Goal: Information Seeking & Learning: Find specific fact

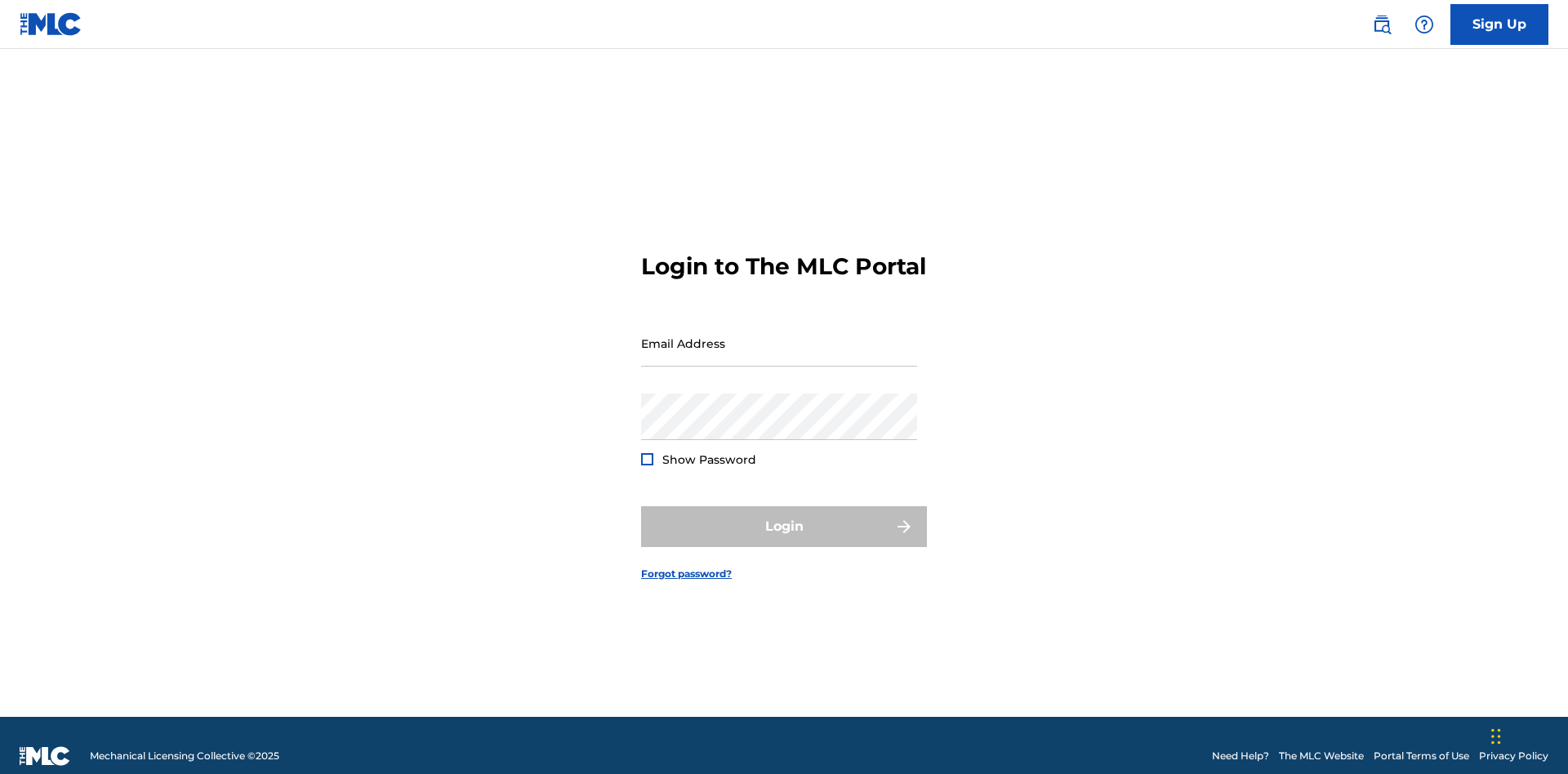
scroll to position [21, 0]
click at [779, 336] on input "Email Address" at bounding box center [779, 342] width 276 height 46
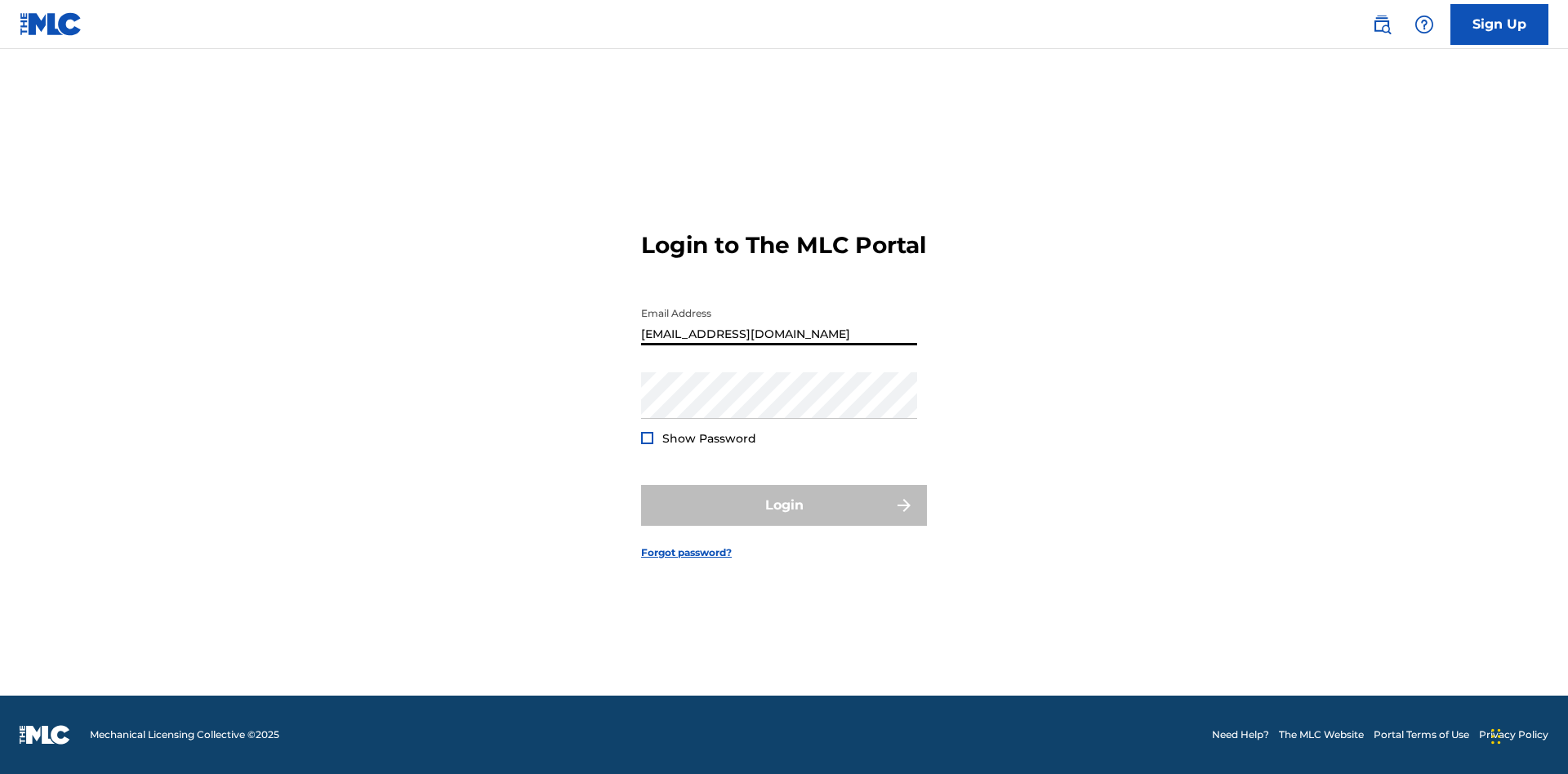
type input "[EMAIL_ADDRESS][DOMAIN_NAME]"
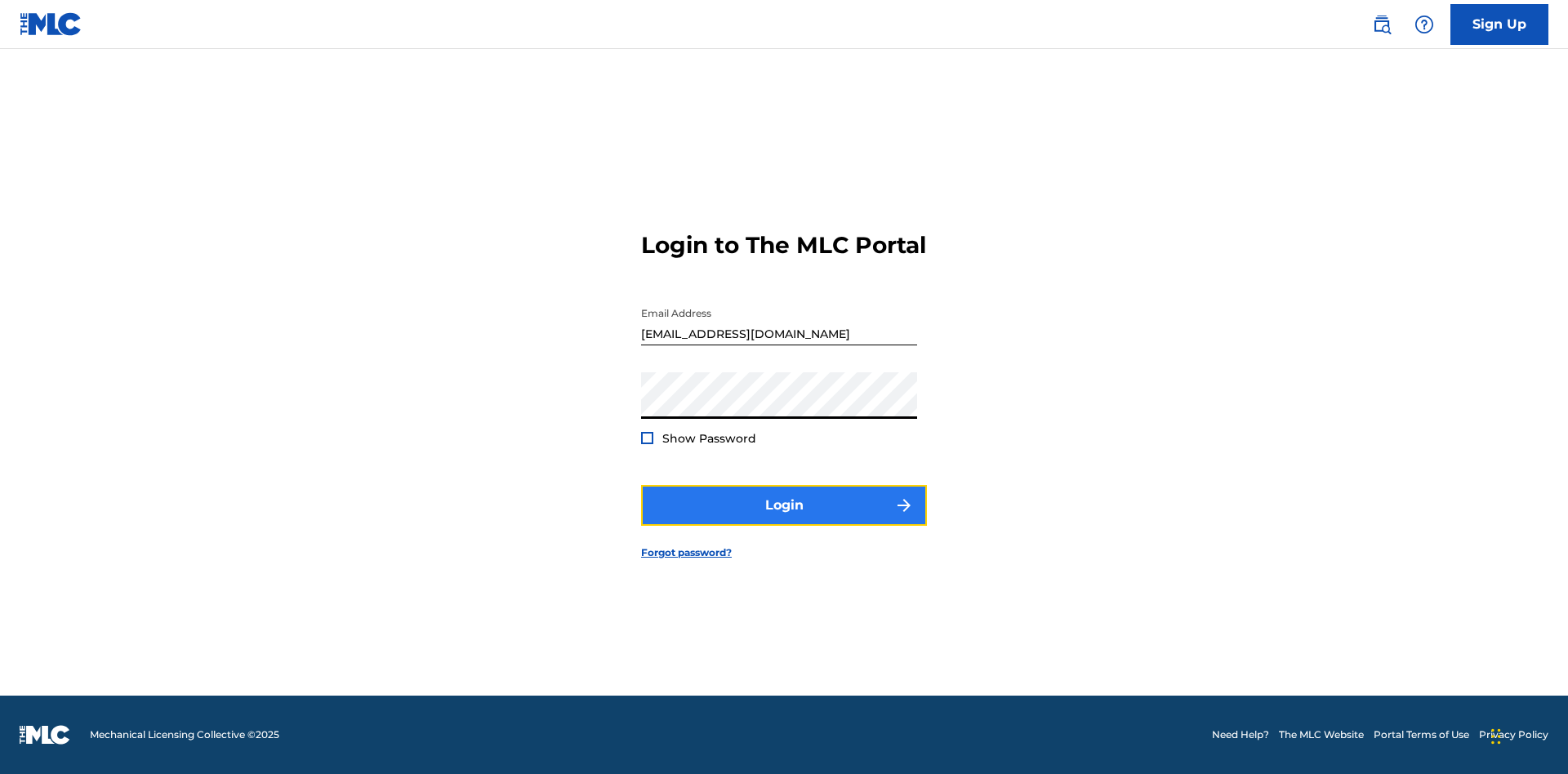
click at [784, 519] on button "Login" at bounding box center [784, 505] width 286 height 41
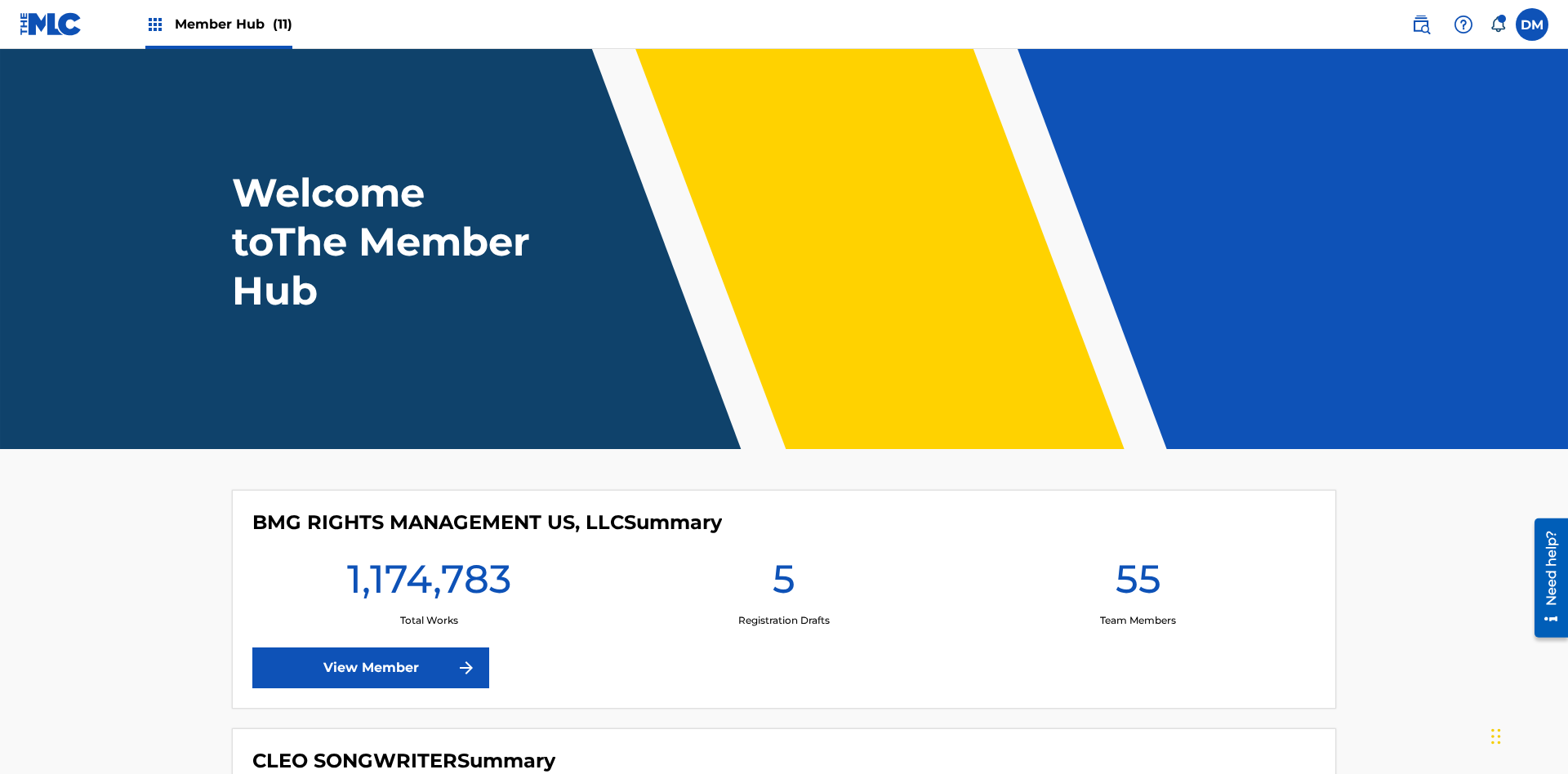
scroll to position [70, 0]
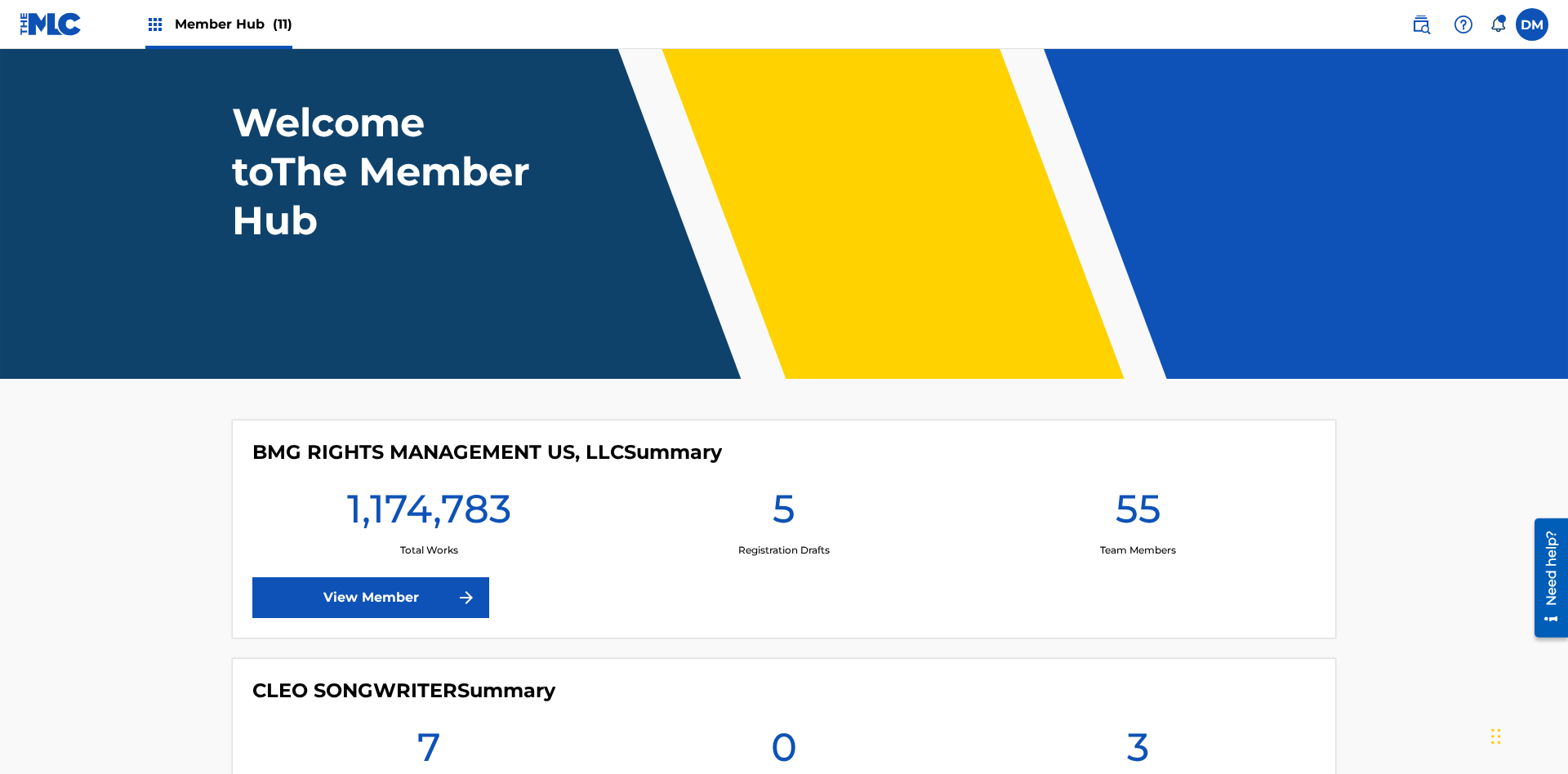
click at [233, 24] on span "Member Hub (11)" at bounding box center [234, 24] width 118 height 19
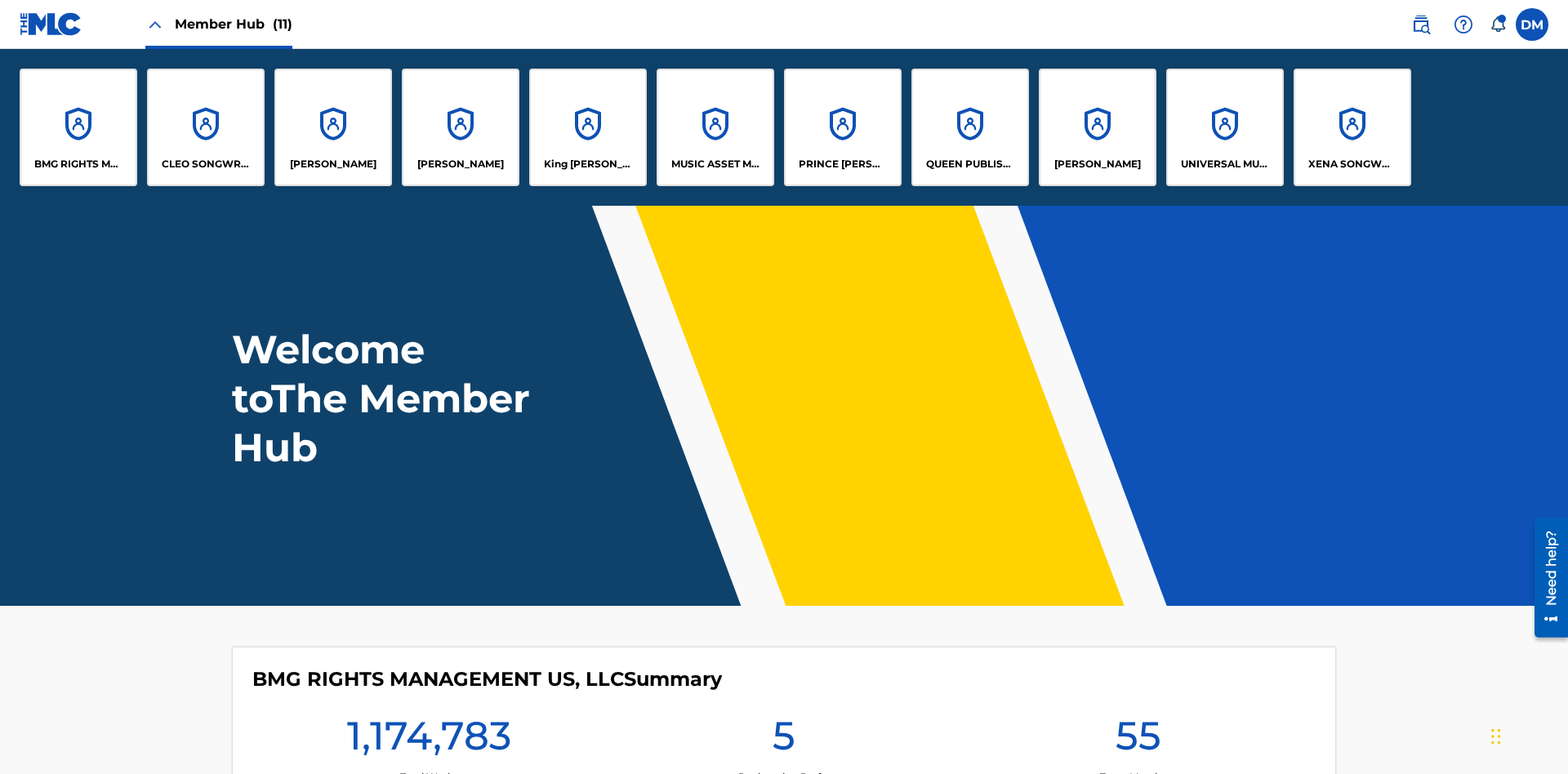
scroll to position [59, 0]
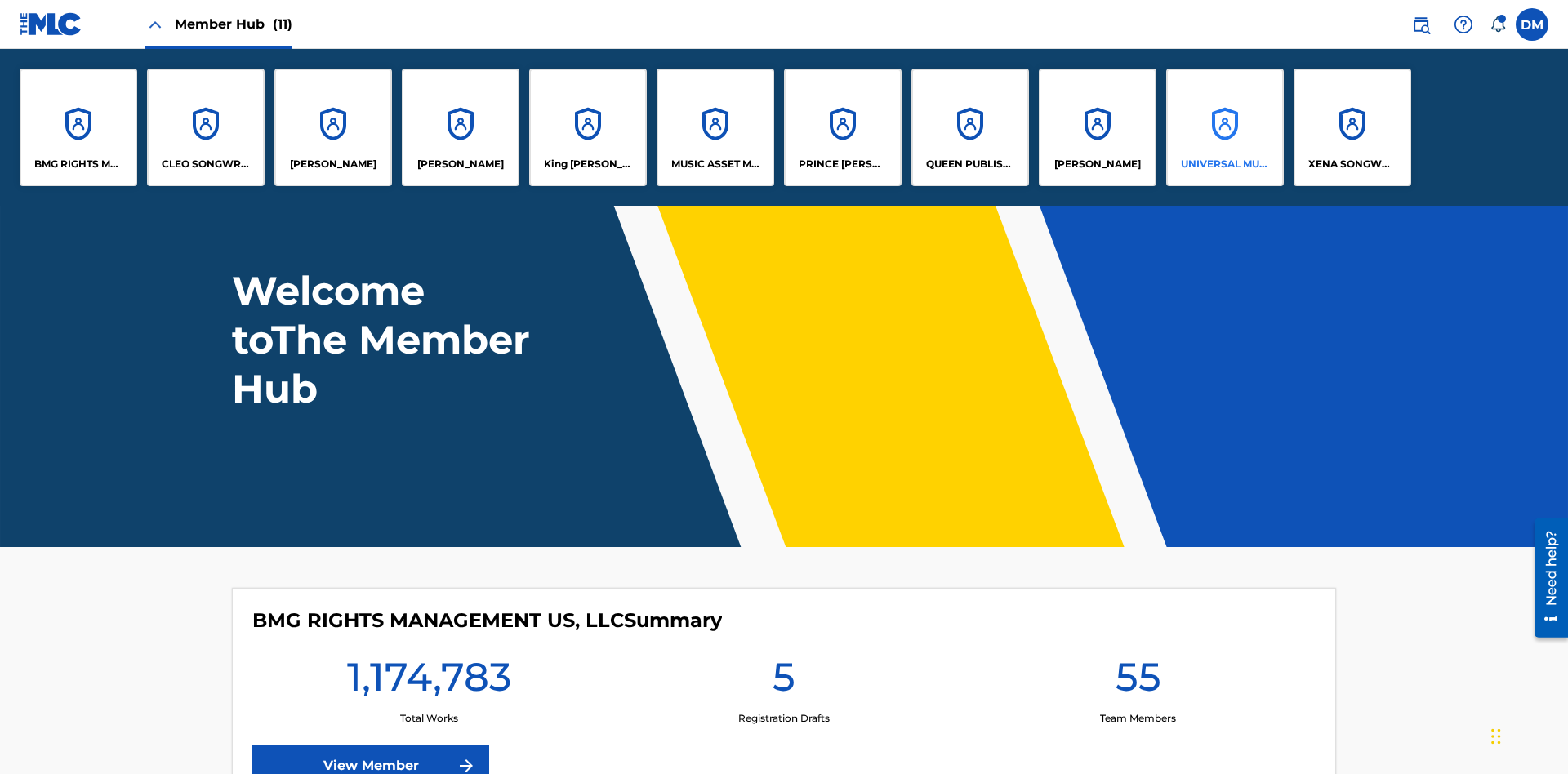
click at [1225, 164] on p "UNIVERSAL MUSIC PUB GROUP" at bounding box center [1225, 163] width 89 height 14
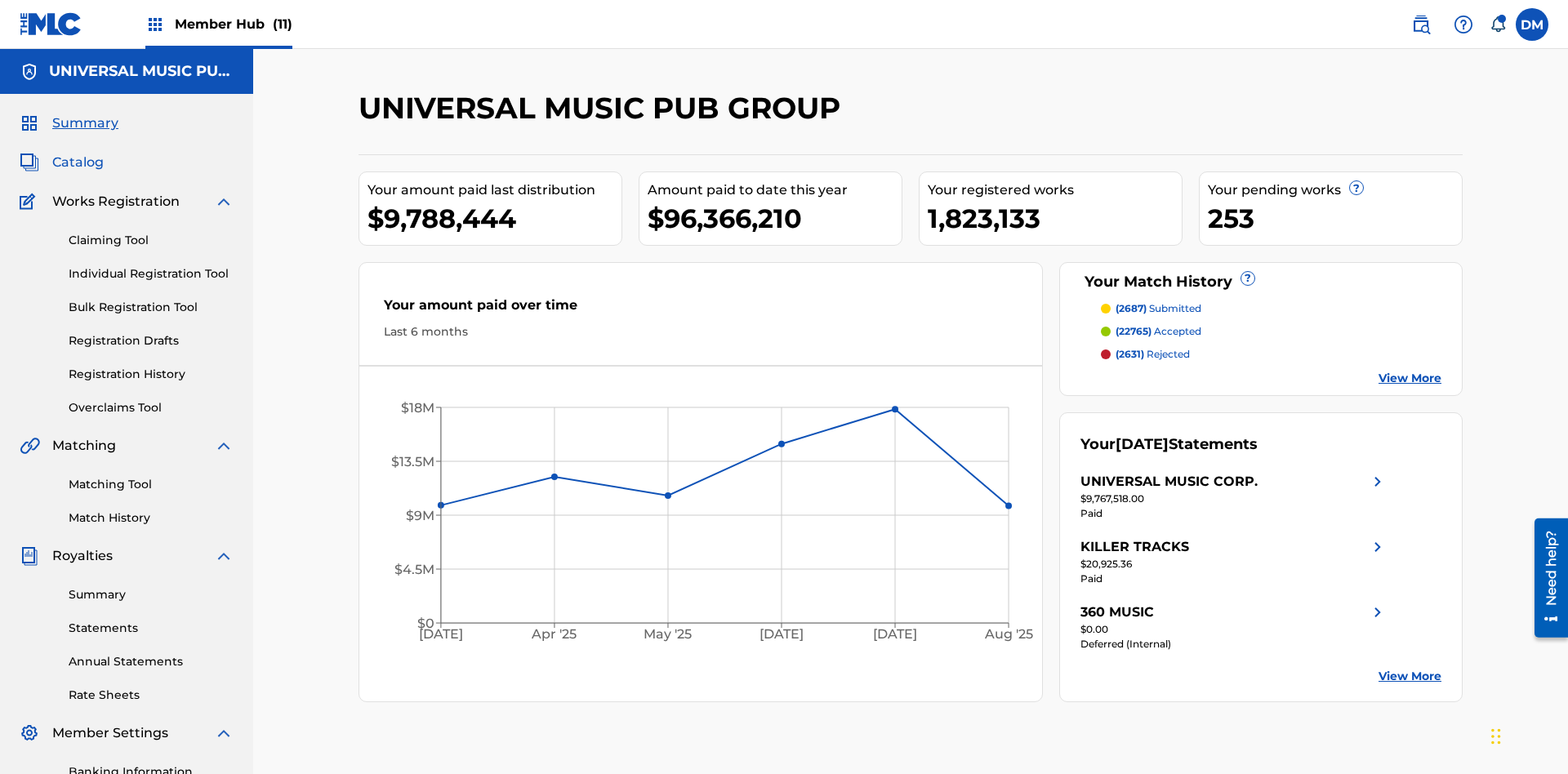
click at [77, 152] on span "Catalog" at bounding box center [77, 162] width 51 height 19
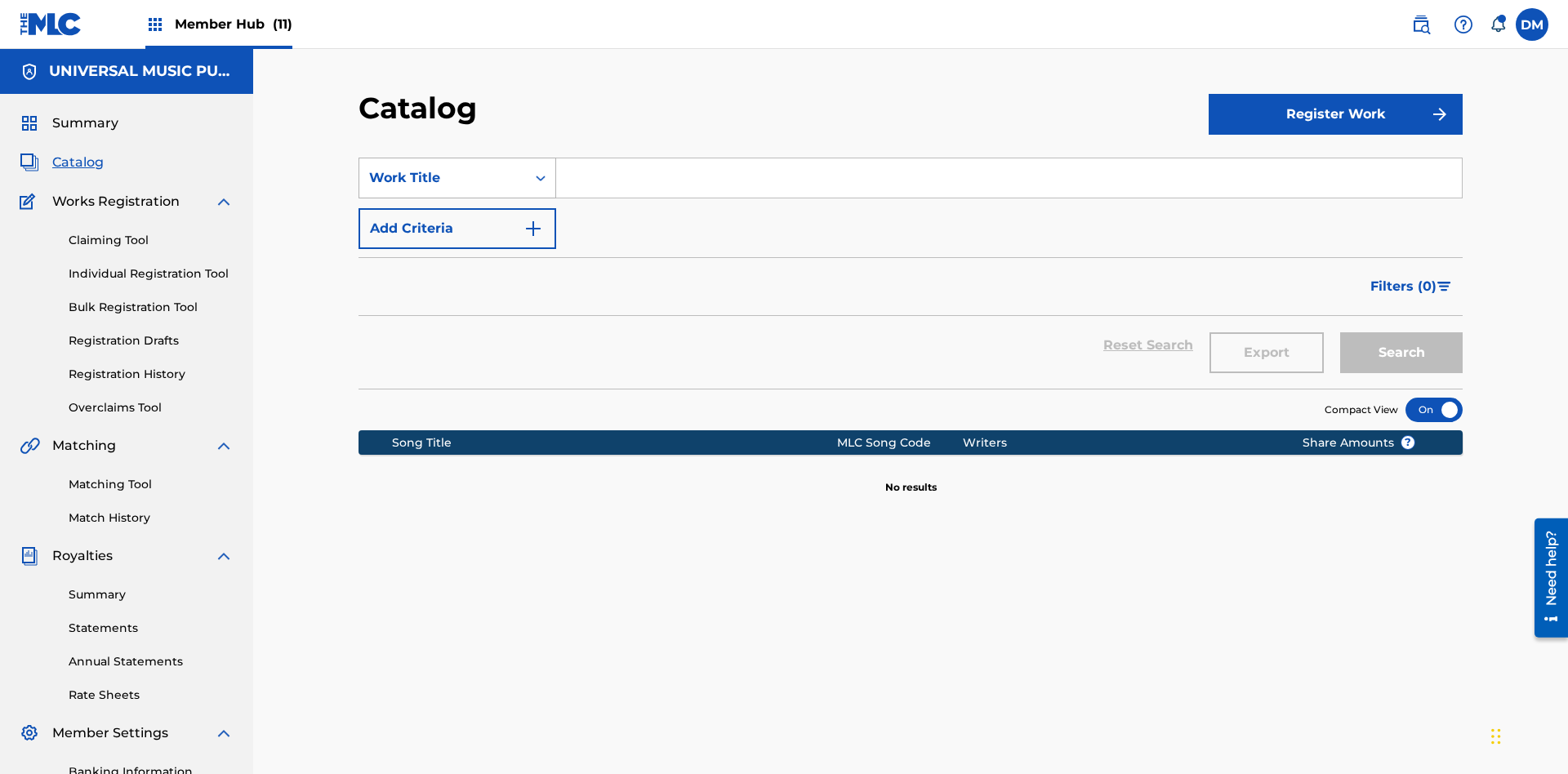
click at [443, 168] on div "Work Title" at bounding box center [443, 178] width 147 height 19
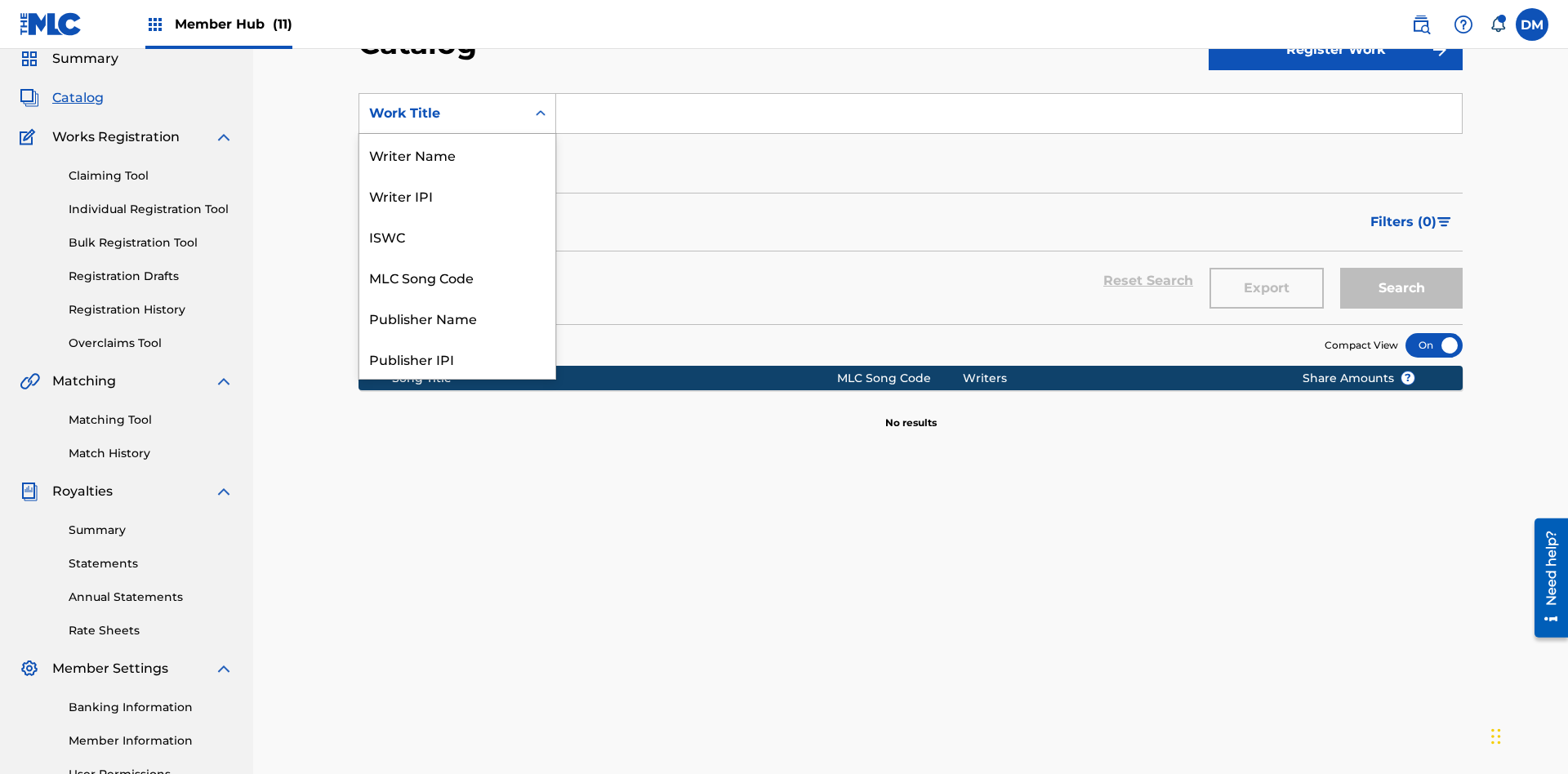
scroll to position [245, 0]
click at [457, 52] on div "MLC Song Code" at bounding box center [457, 32] width 196 height 41
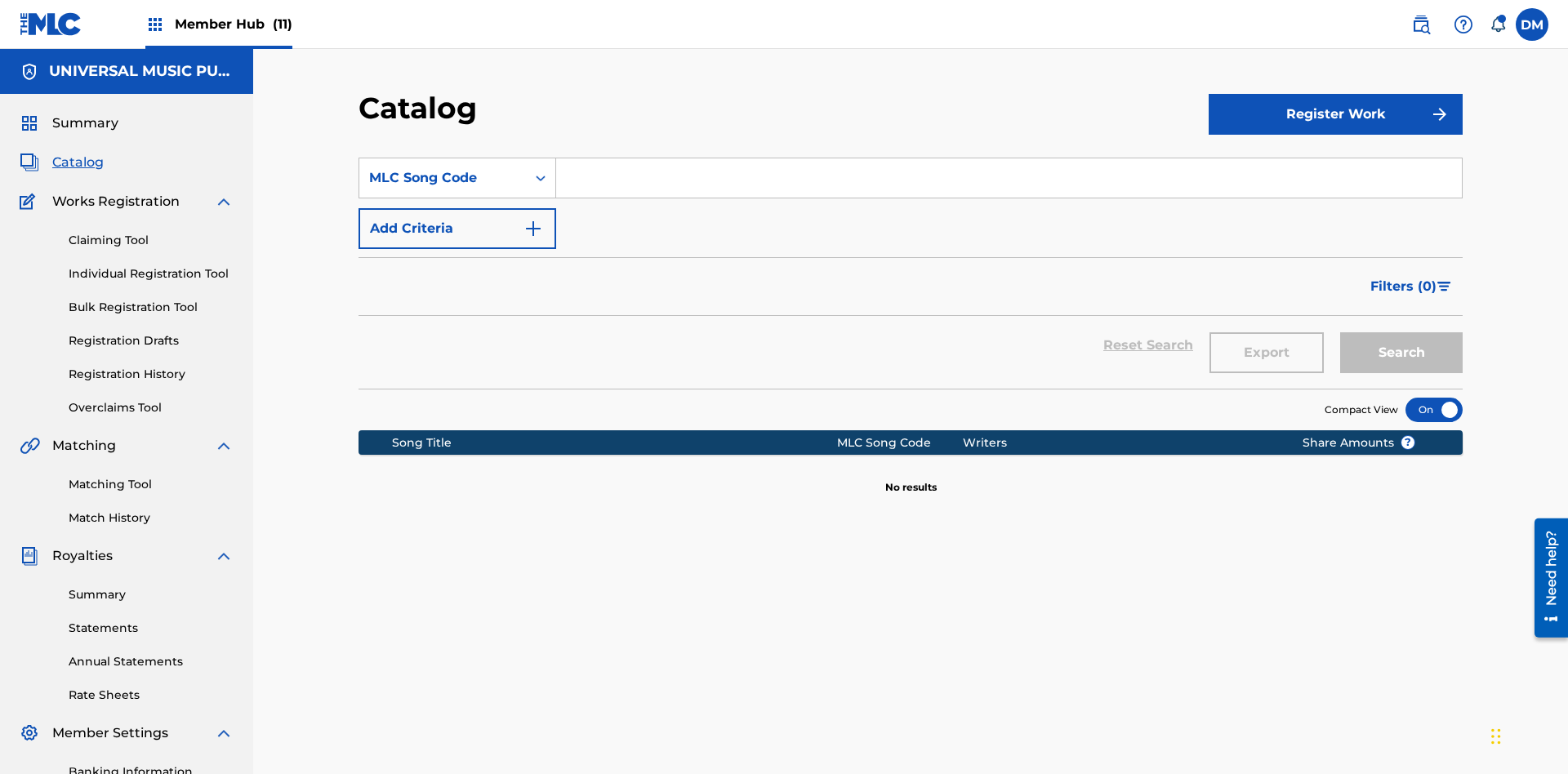
scroll to position [61, 0]
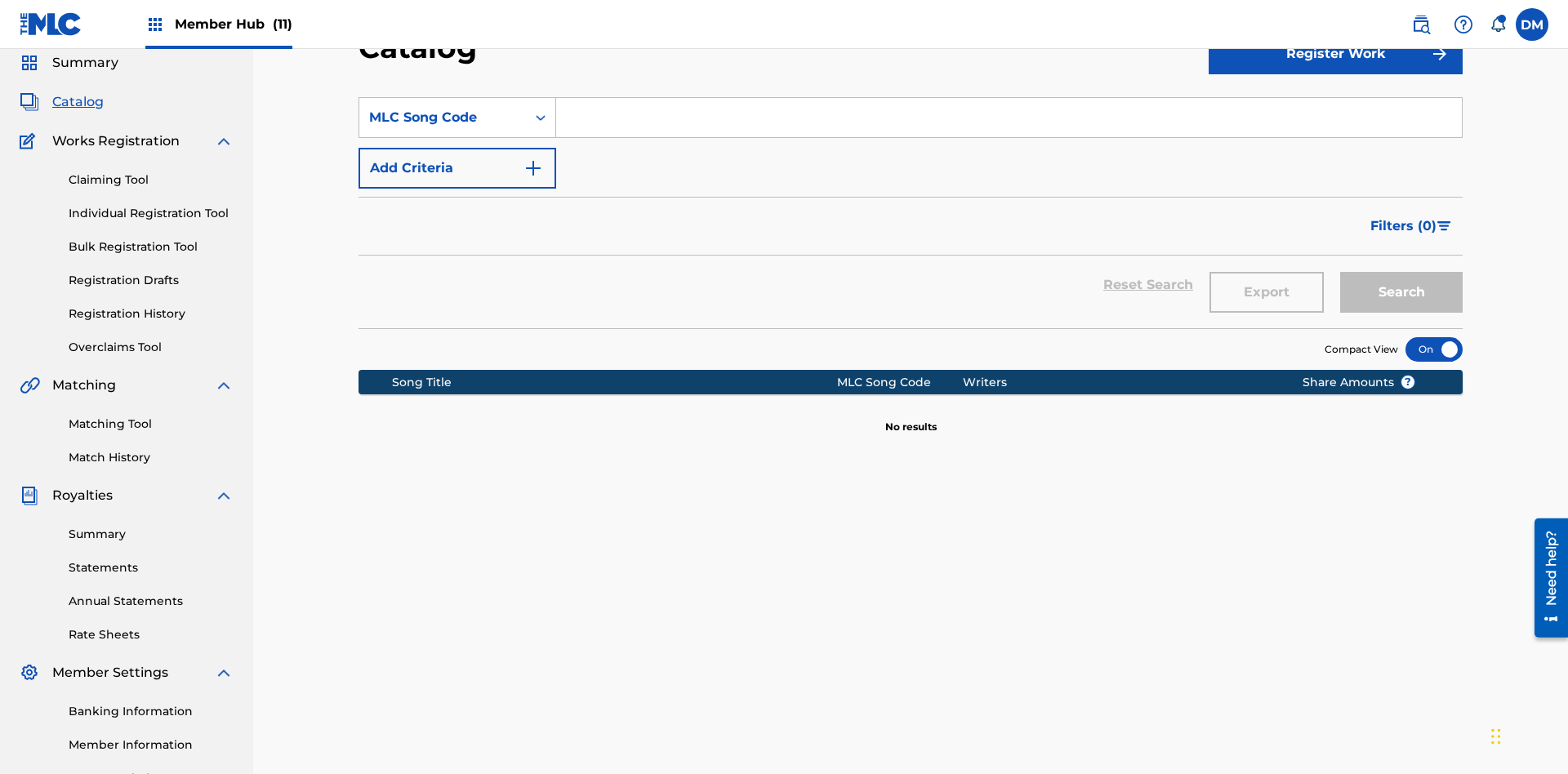
click at [1008, 118] on input "Search Form" at bounding box center [1009, 117] width 906 height 40
type input "N2995H"
click at [1401, 272] on button "Search" at bounding box center [1401, 292] width 123 height 41
